Goal: Information Seeking & Learning: Learn about a topic

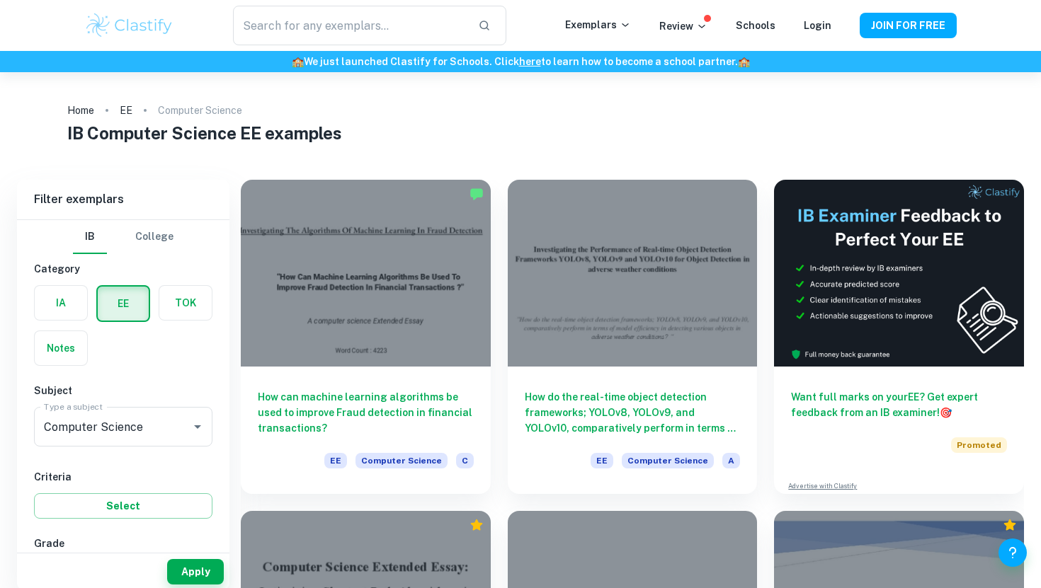
scroll to position [9, 0]
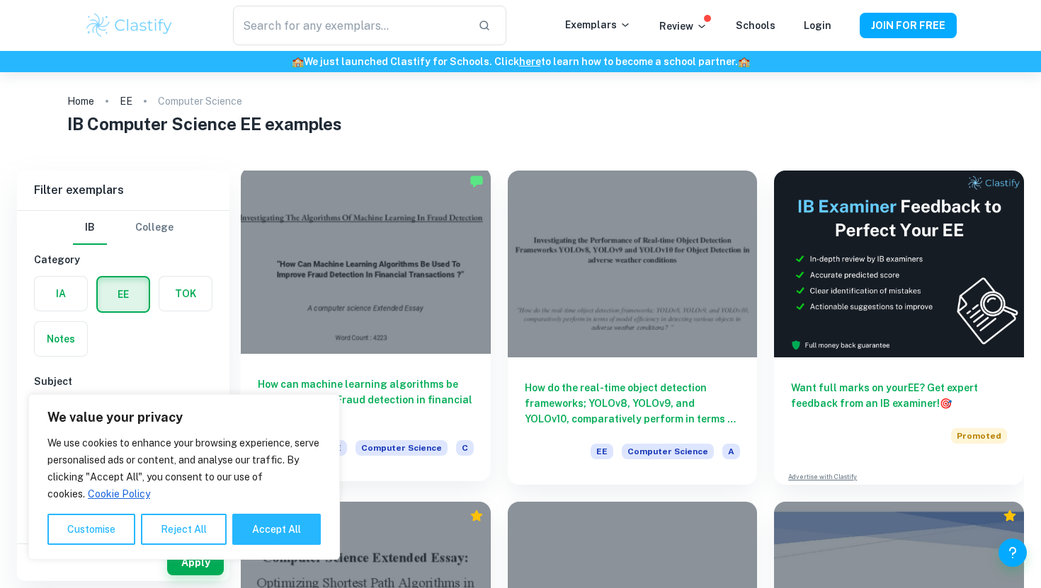
click at [360, 249] on div at bounding box center [366, 260] width 250 height 187
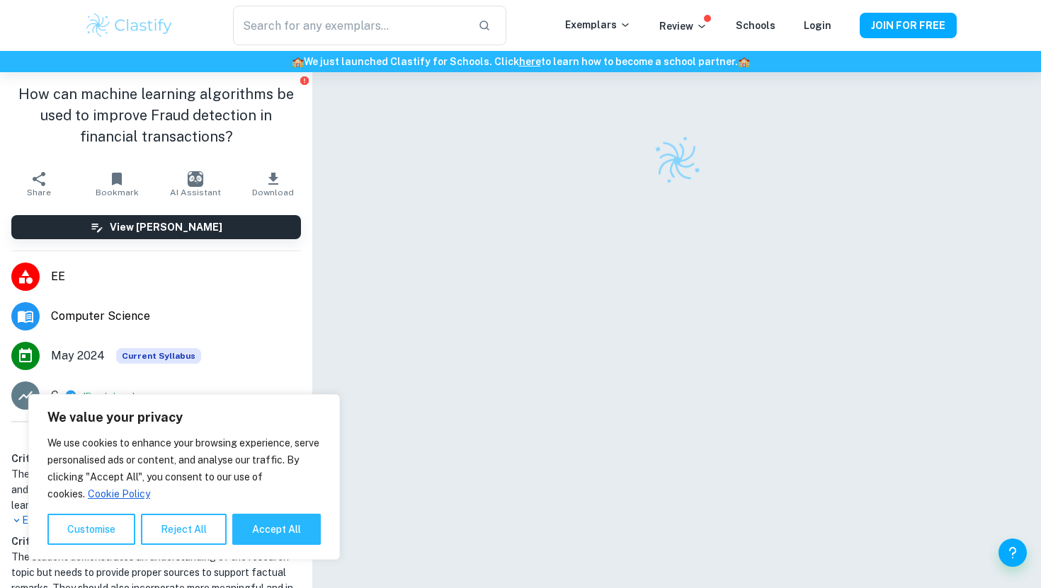
scroll to position [72, 0]
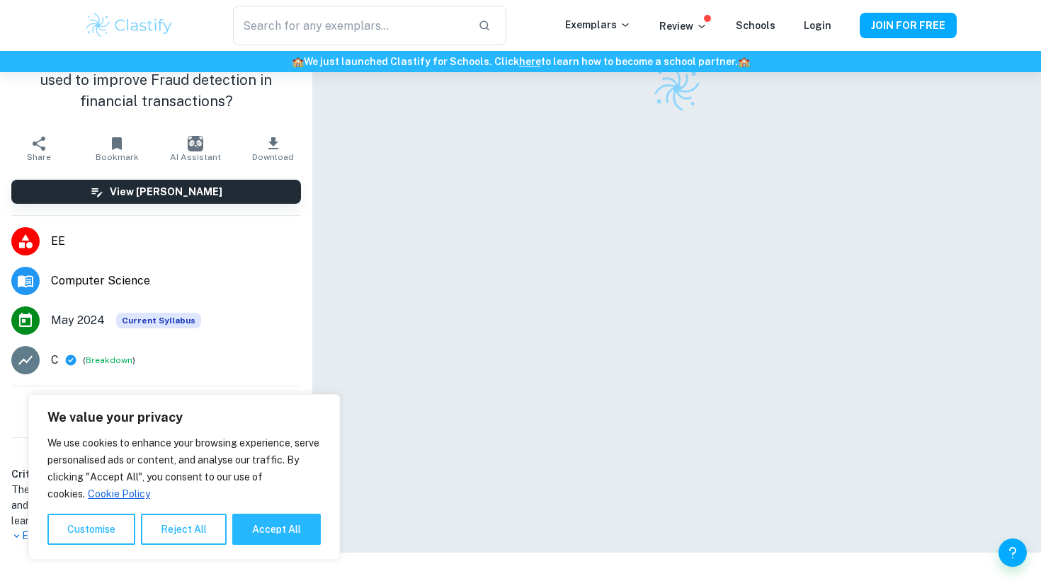
click at [265, 545] on div "We value your privacy We use cookies to enhance your browsing experience, serve…" at bounding box center [183, 477] width 311 height 166
click at [273, 508] on div "We use cookies to enhance your browsing experience, serve personalised ads or c…" at bounding box center [183, 490] width 273 height 110
click at [273, 530] on button "Accept All" at bounding box center [276, 529] width 88 height 31
checkbox input "true"
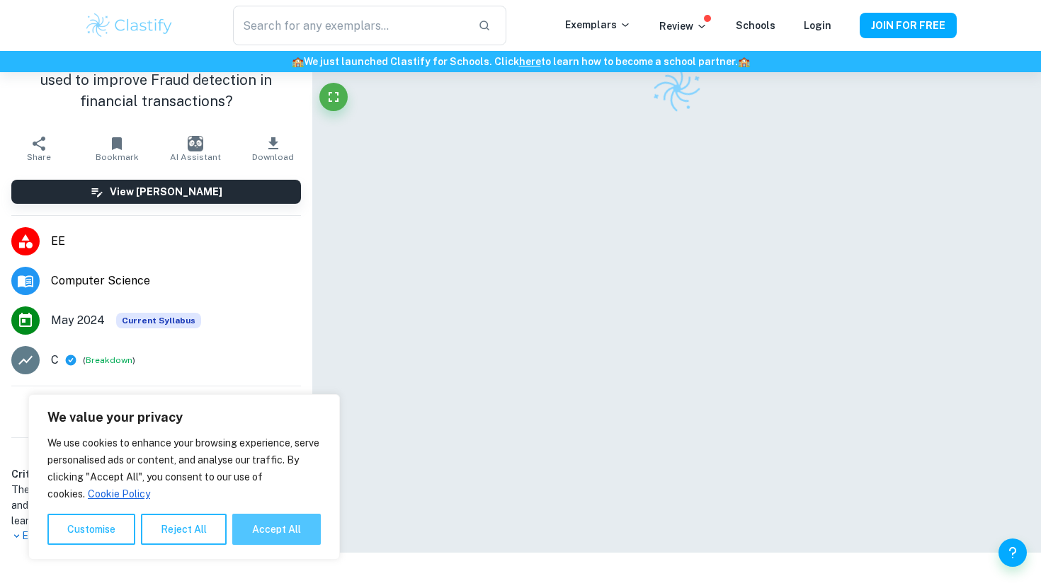
checkbox input "true"
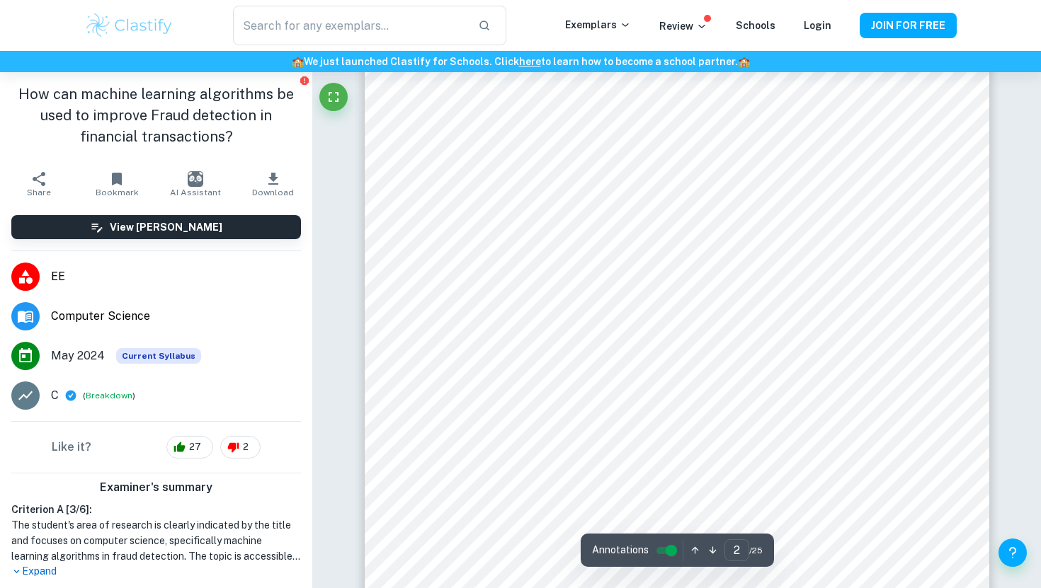
scroll to position [1327, 0]
click at [738, 552] on input "2" at bounding box center [736, 550] width 25 height 22
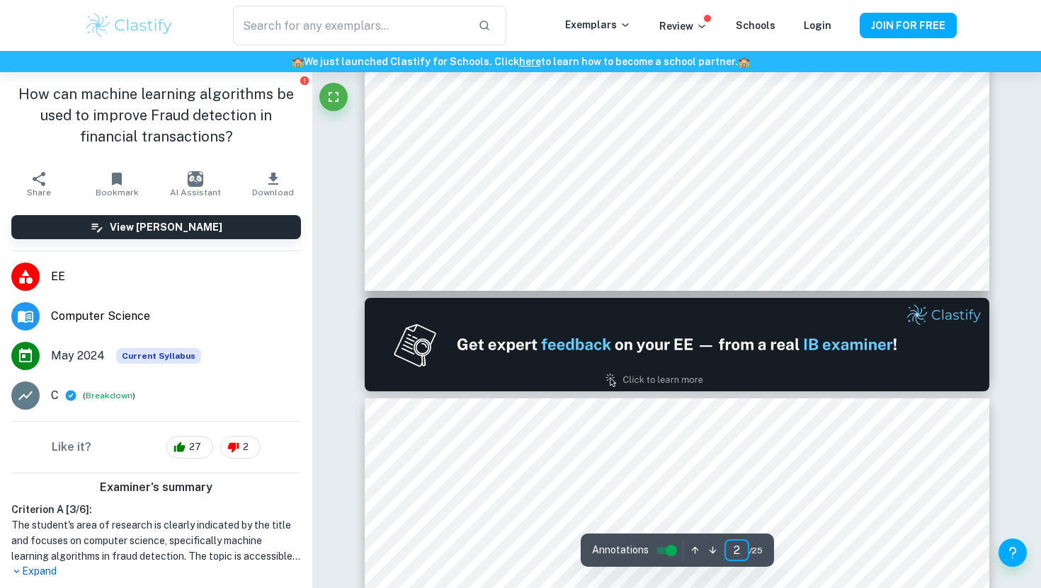
type input "1"
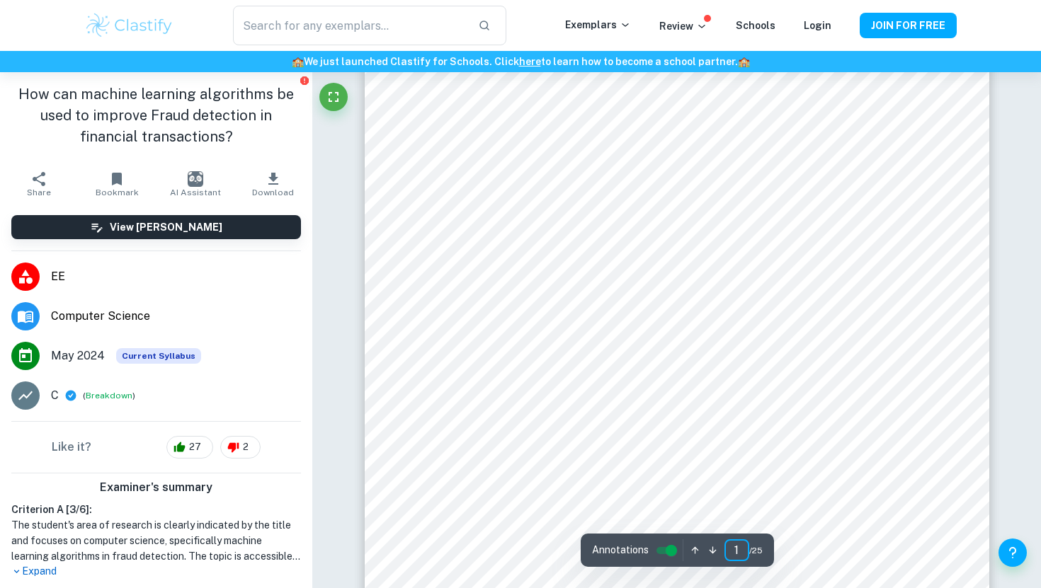
scroll to position [0, 0]
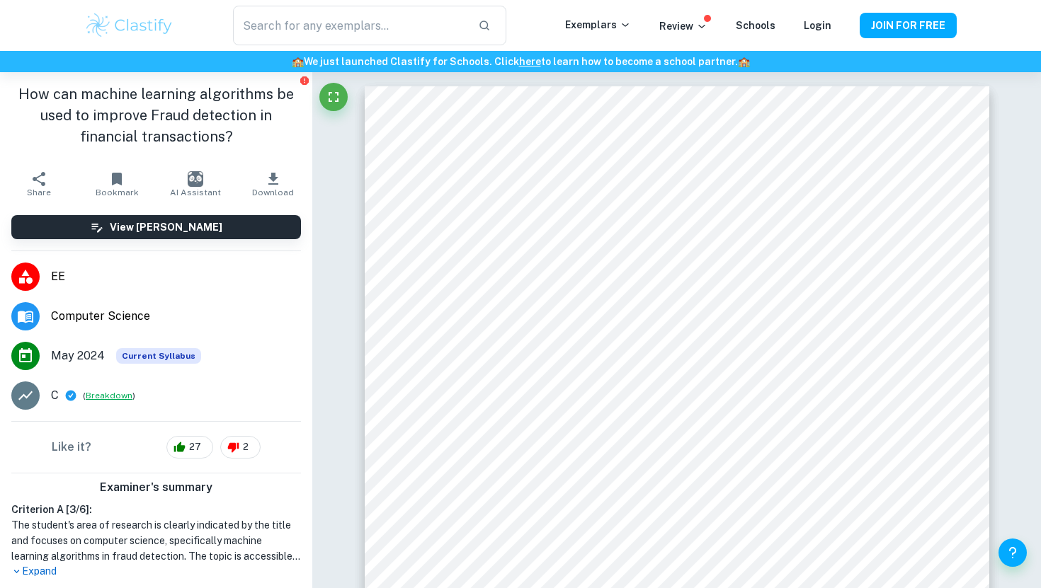
click at [95, 396] on button "Breakdown" at bounding box center [109, 395] width 47 height 13
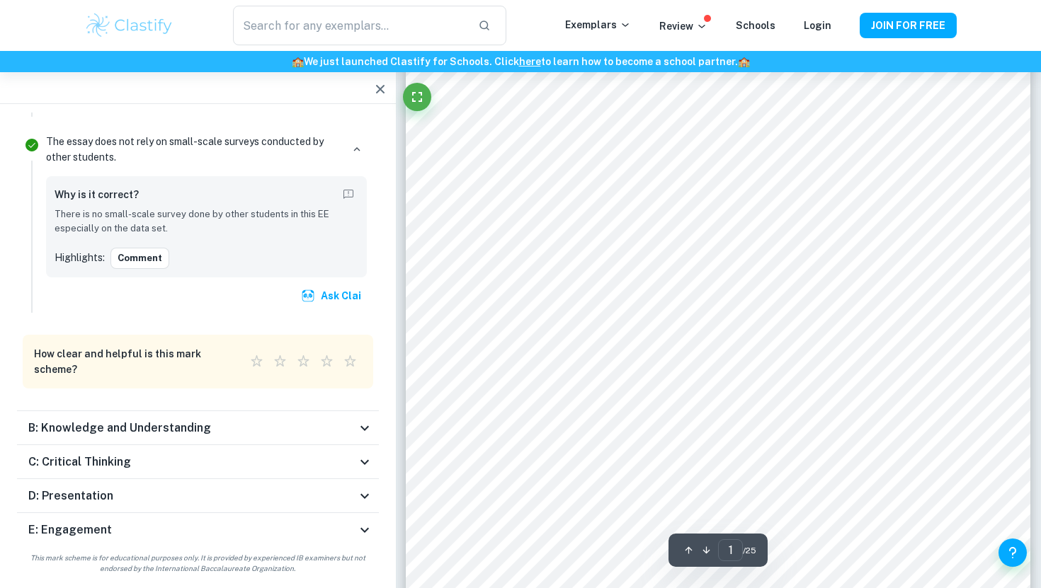
scroll to position [214, 0]
click at [185, 526] on div "E: Engagement" at bounding box center [192, 530] width 328 height 17
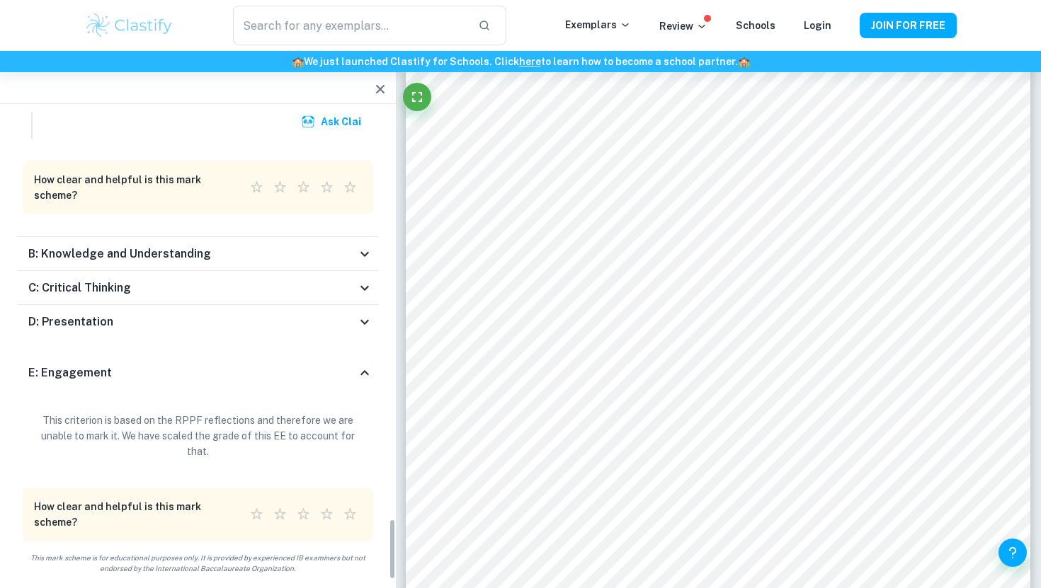
click at [144, 321] on div "D: Presentation" at bounding box center [192, 322] width 328 height 17
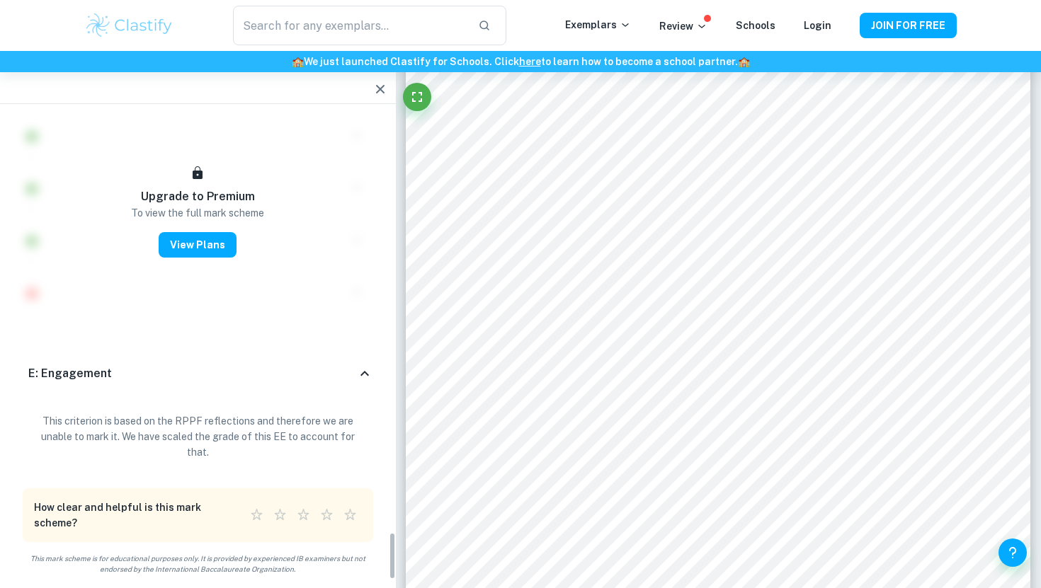
scroll to position [4095, 0]
